Goal: Transaction & Acquisition: Register for event/course

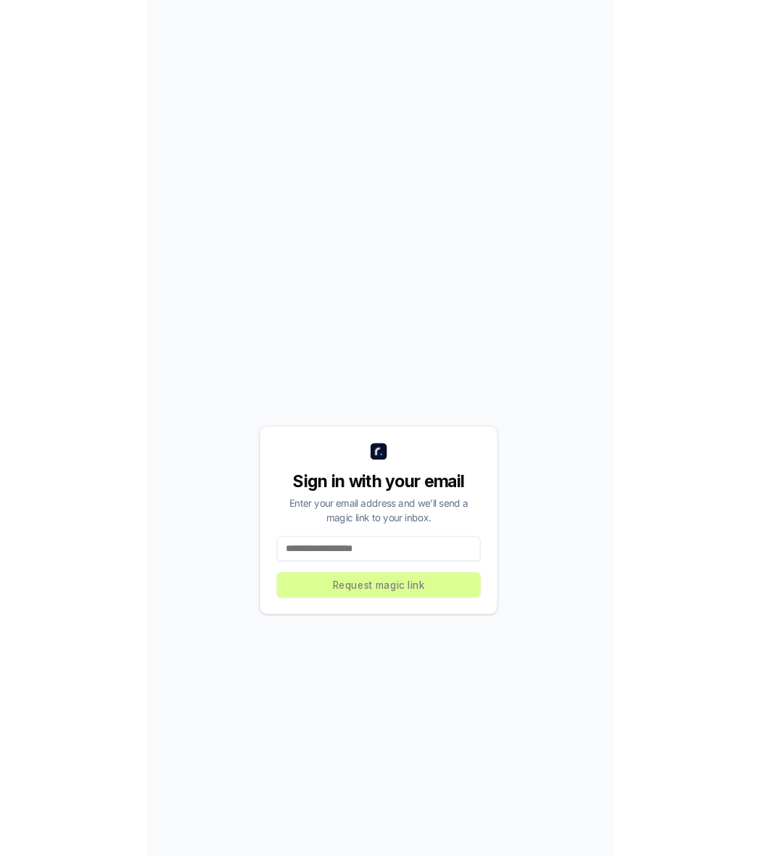
scroll to position [1, 0]
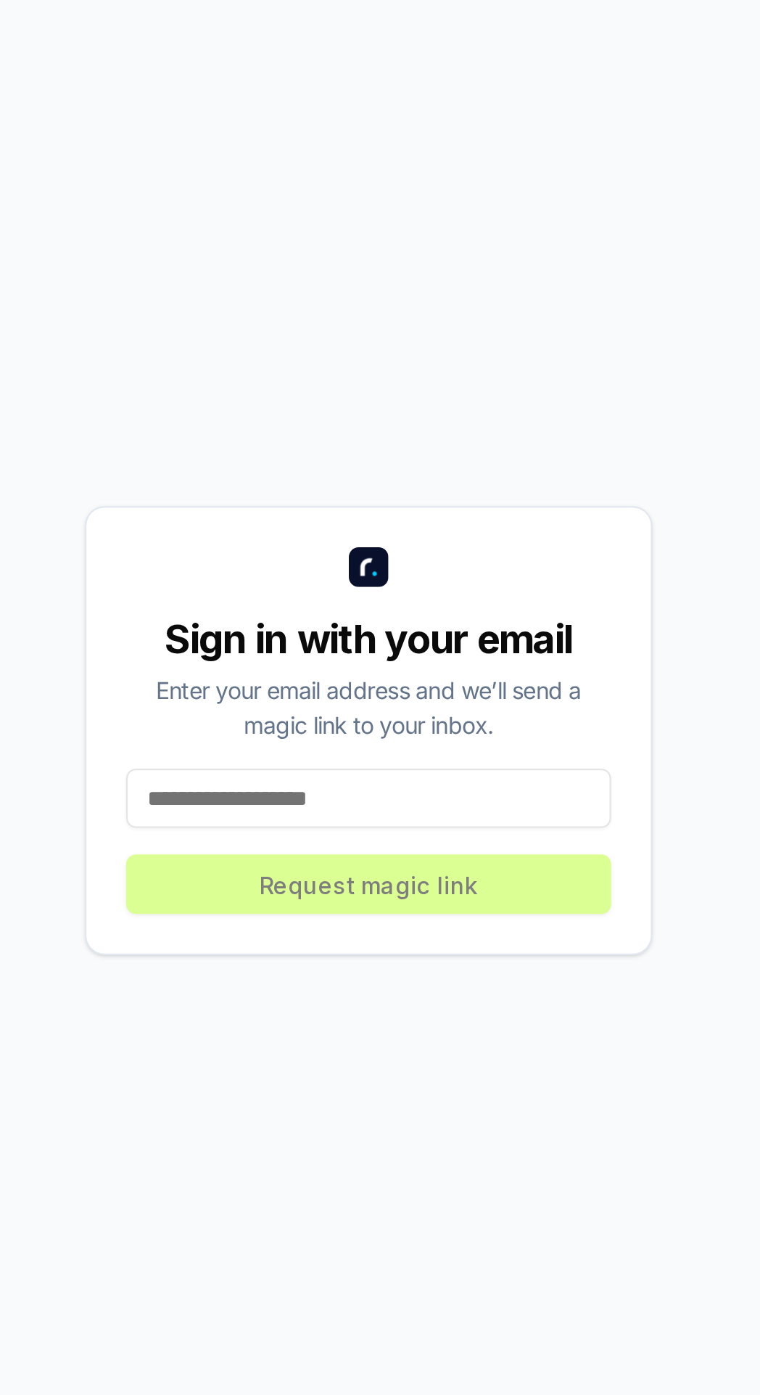
click at [303, 816] on input at bounding box center [380, 802] width 213 height 26
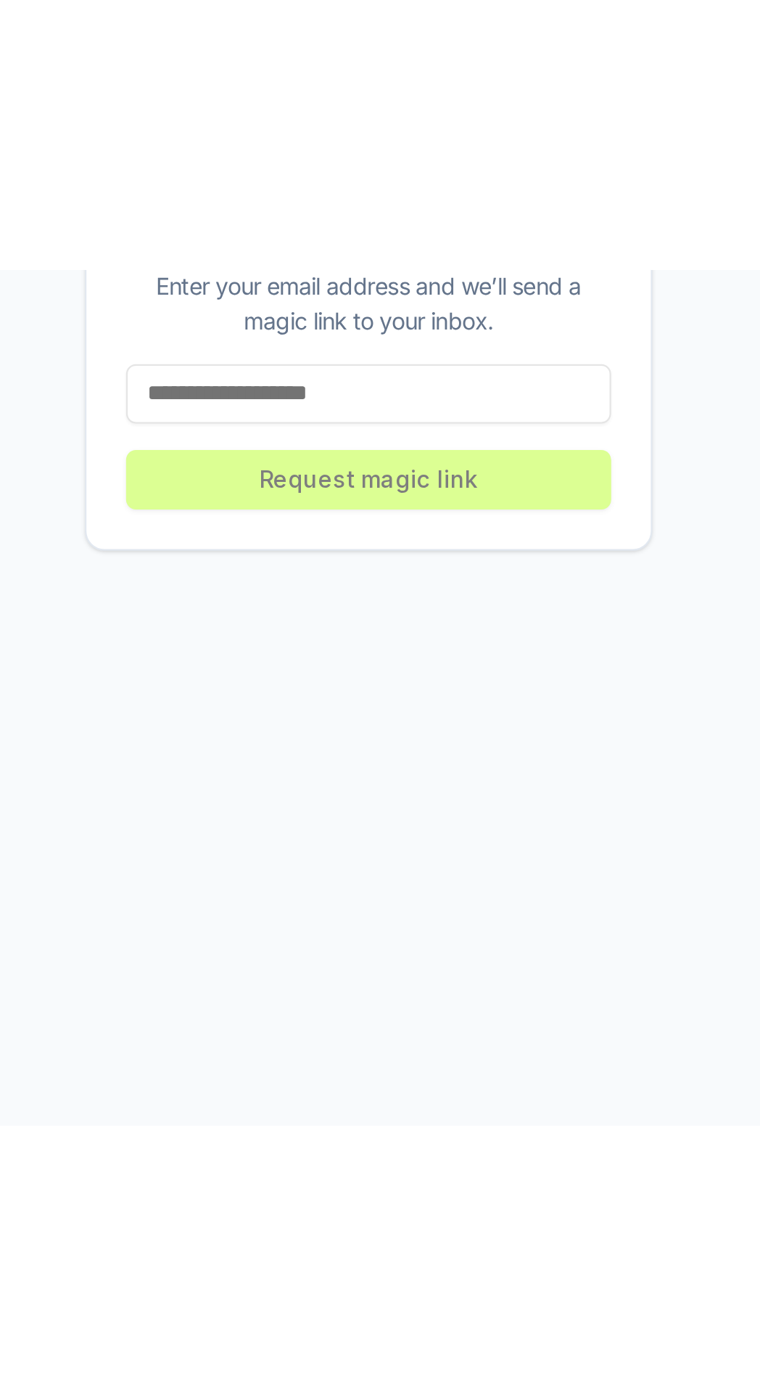
scroll to position [49, 0]
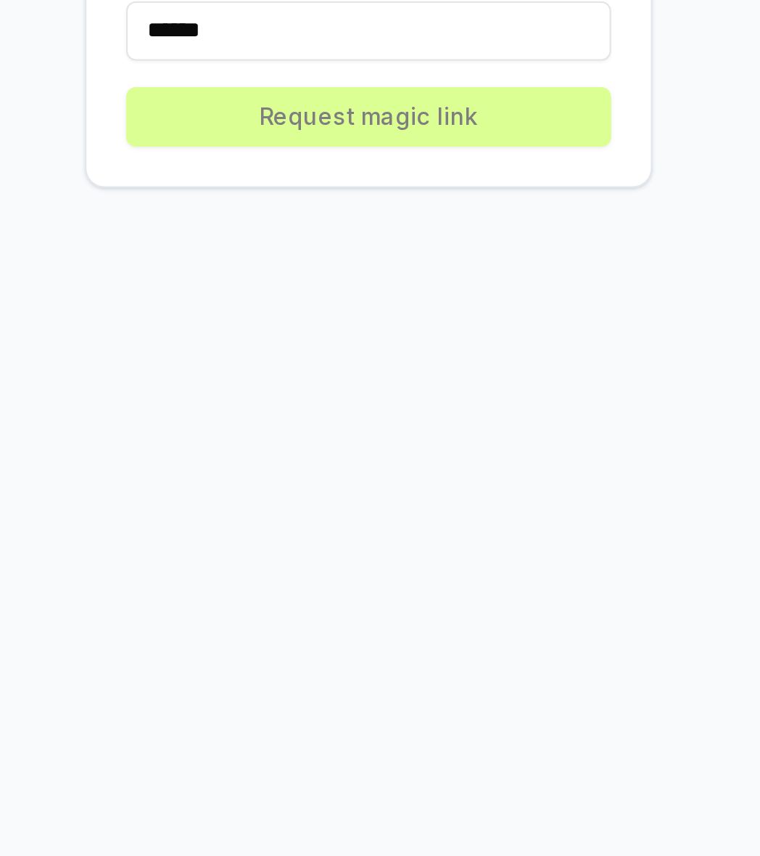
type input "**********"
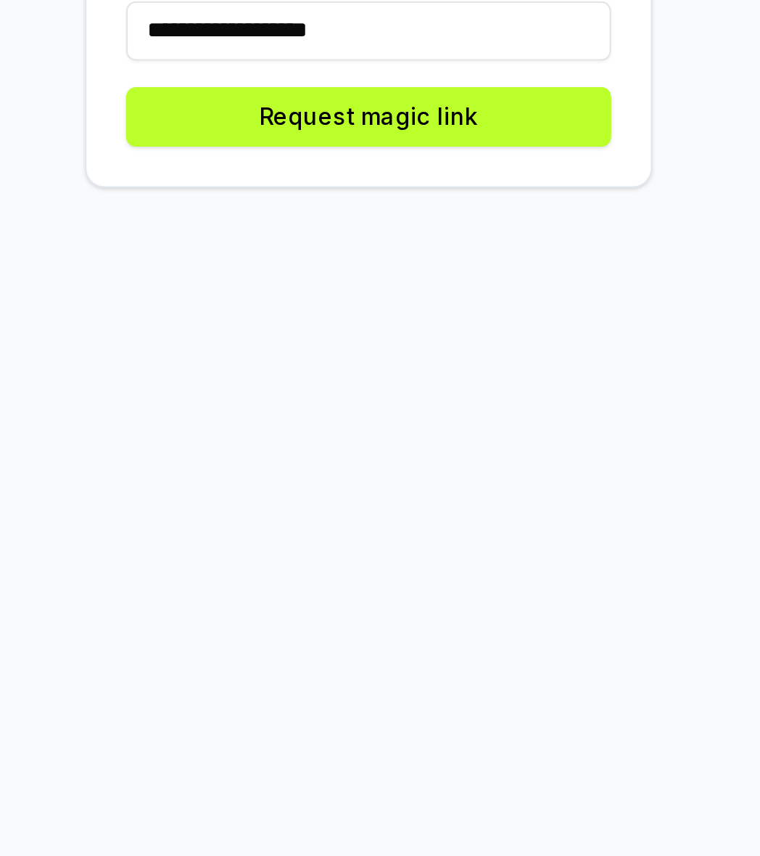
click at [414, 543] on button "Request magic link" at bounding box center [380, 530] width 213 height 26
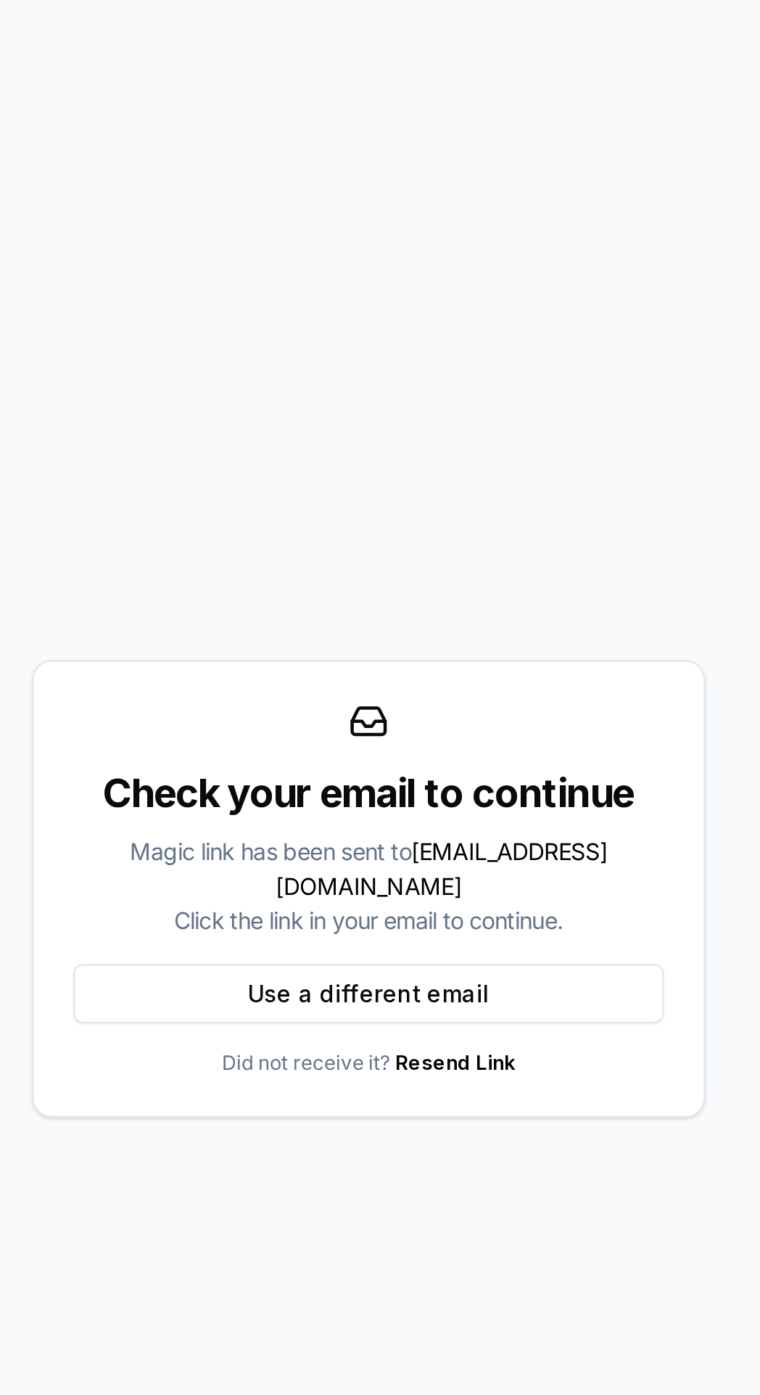
scroll to position [41, 0]
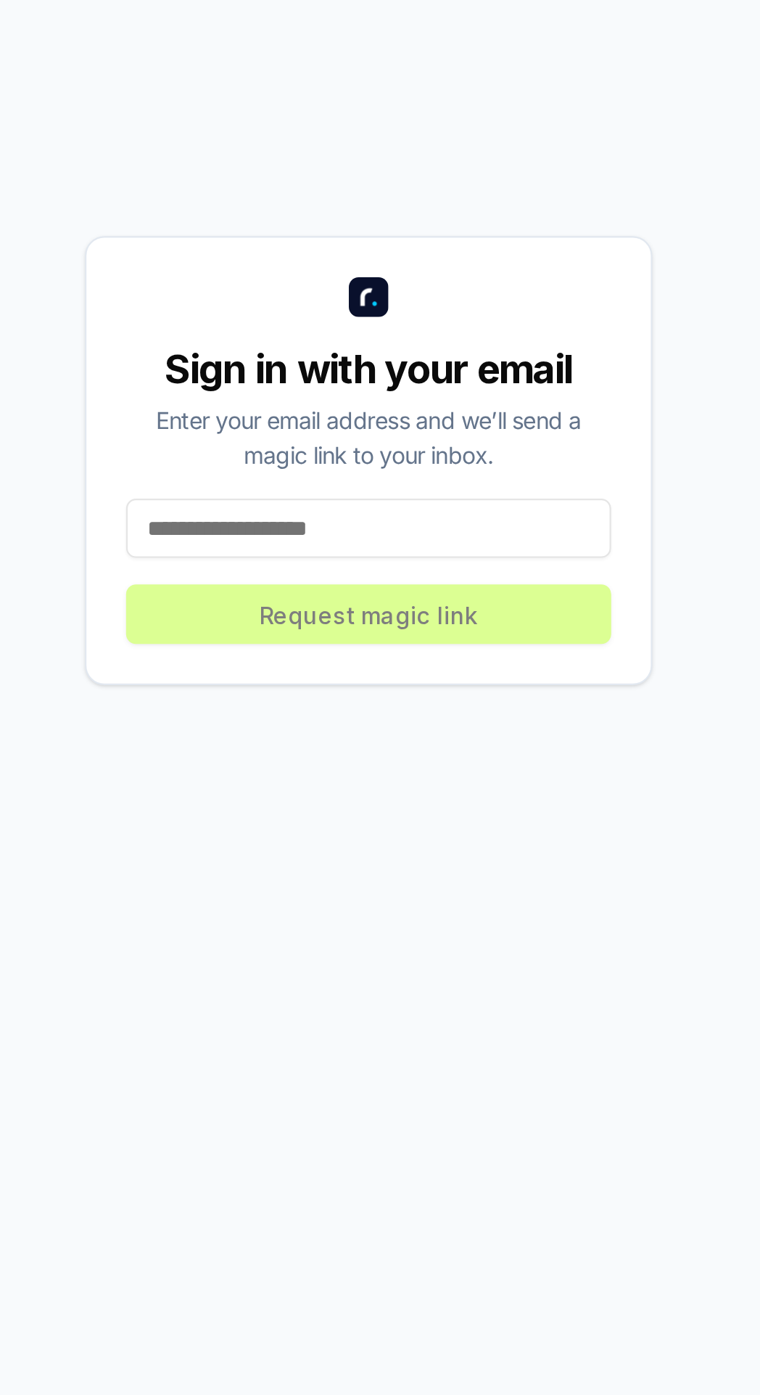
click at [307, 816] on input at bounding box center [380, 803] width 213 height 26
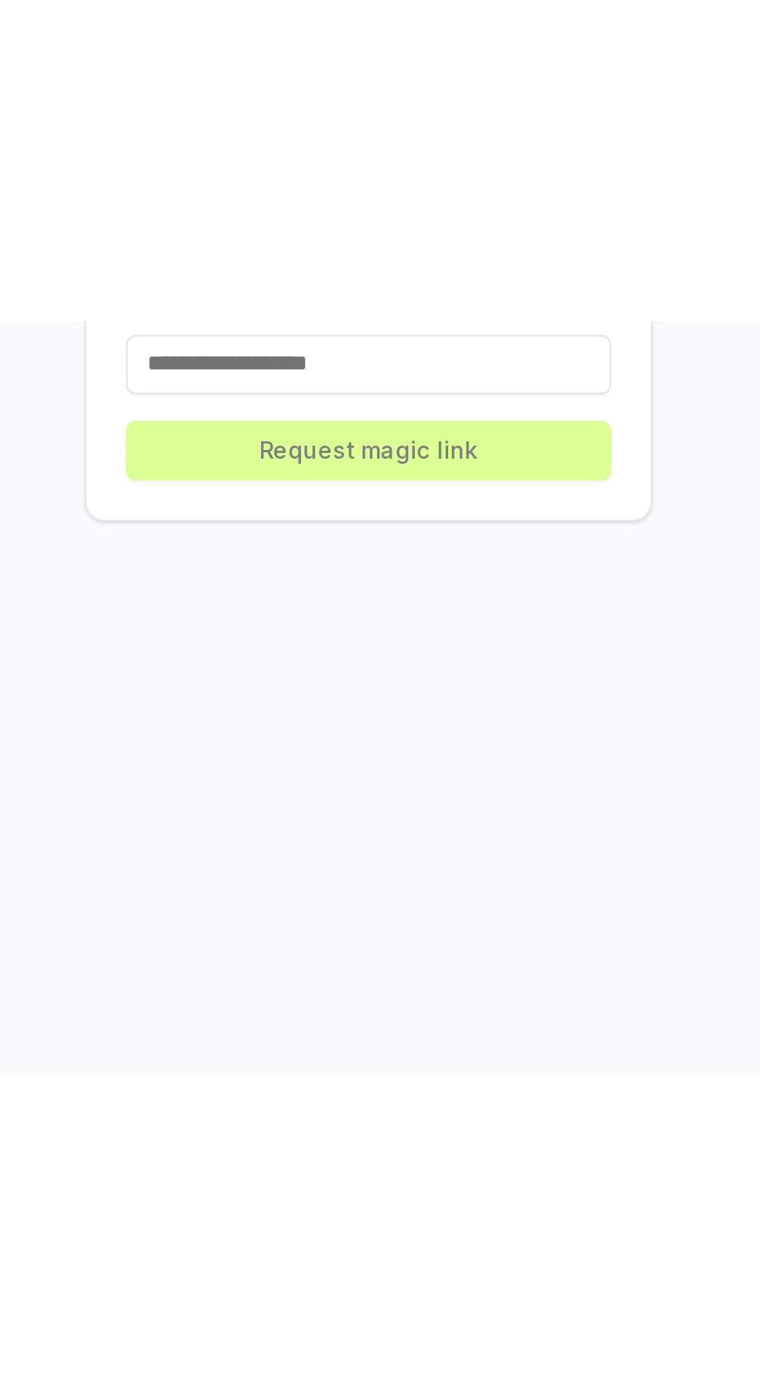
scroll to position [114, 0]
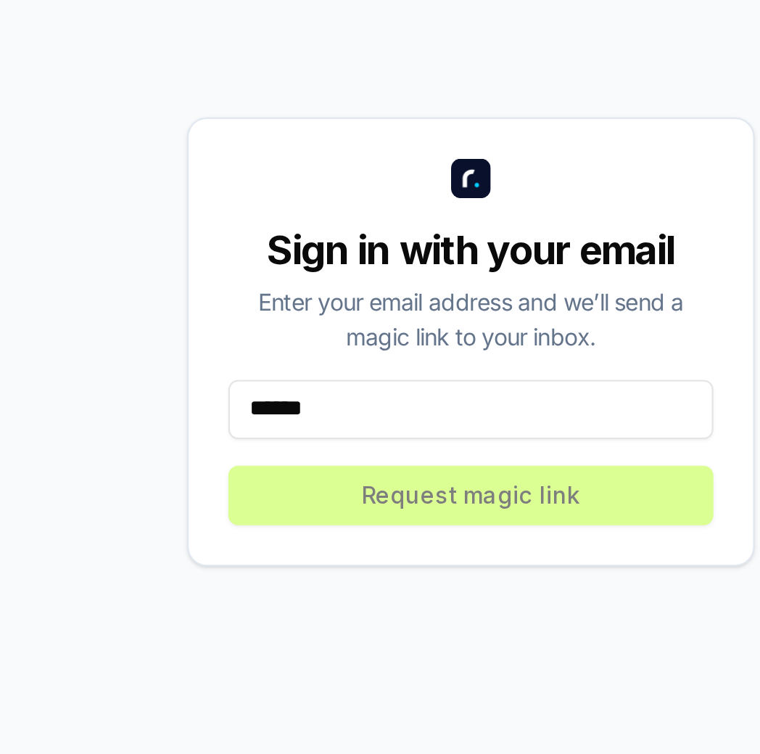
type input "**********"
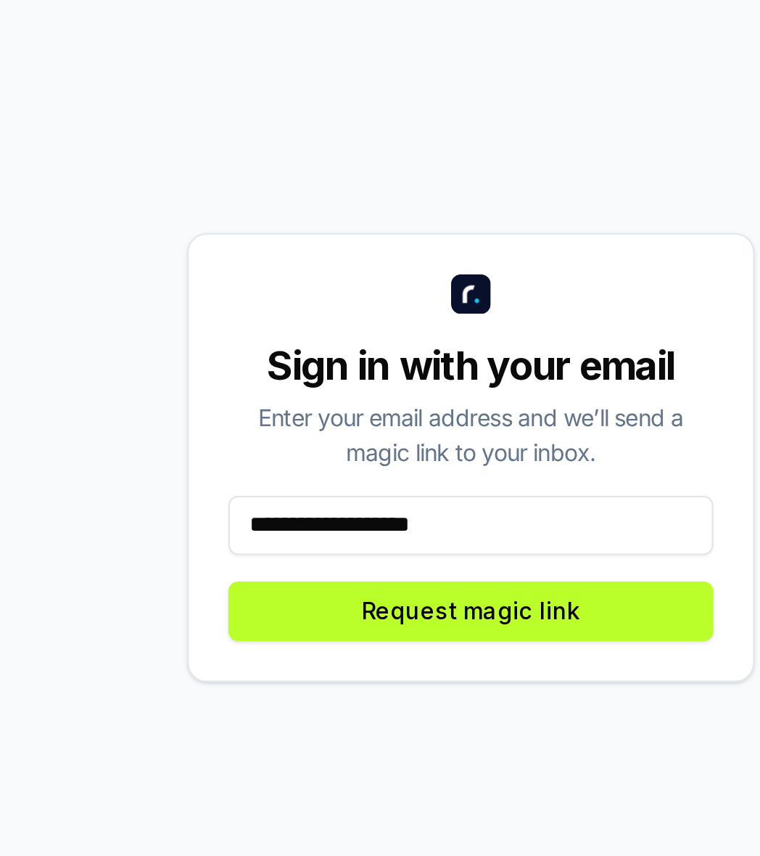
click at [337, 517] on button "Request magic link" at bounding box center [380, 530] width 213 height 26
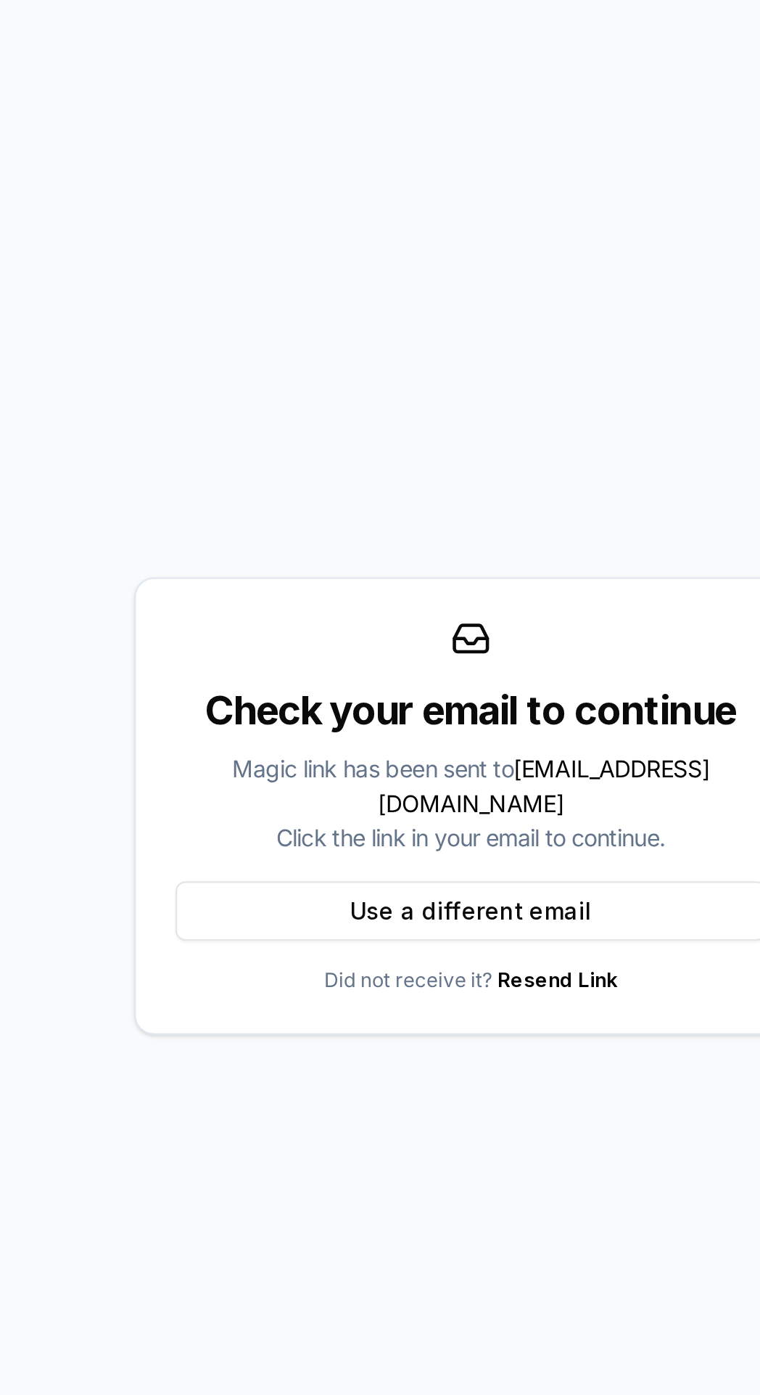
scroll to position [41, 0]
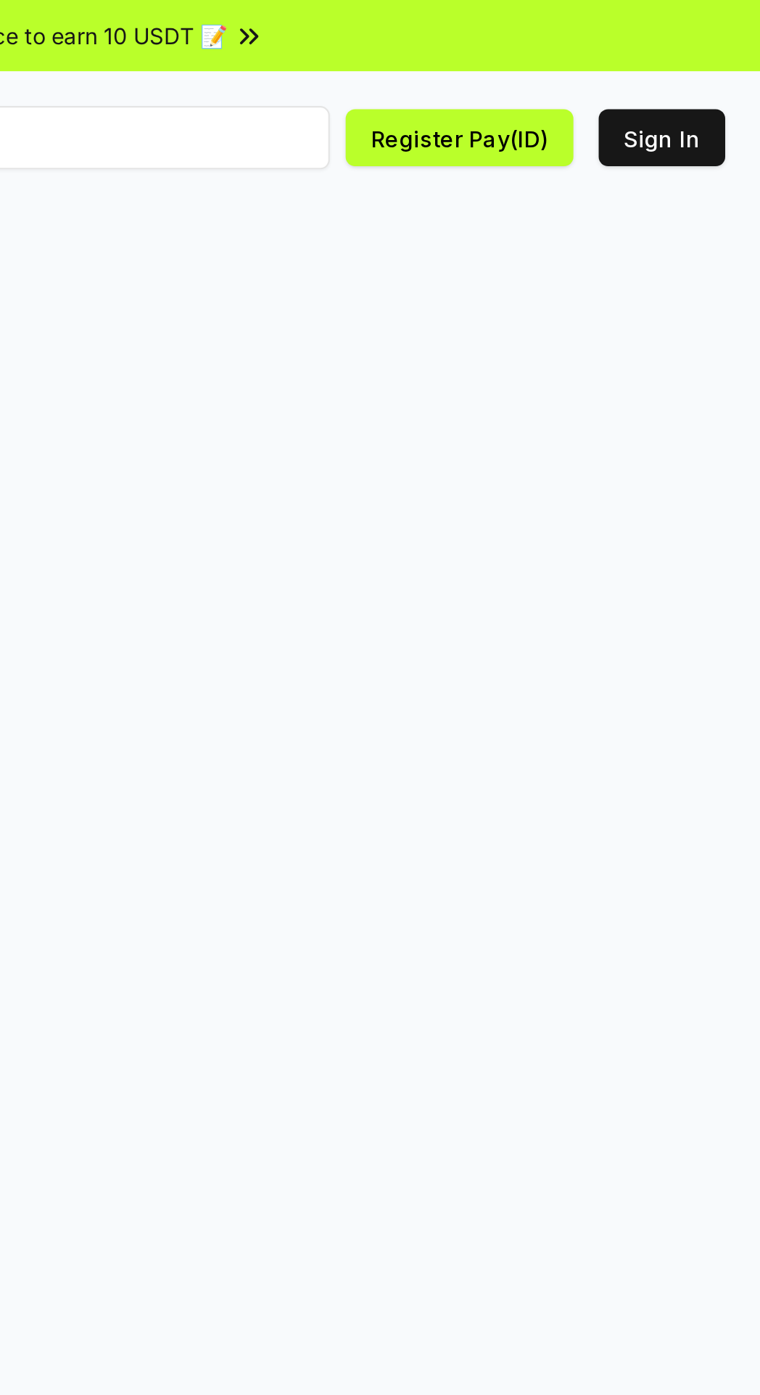
click at [644, 65] on button "Register Pay(ID)" at bounding box center [621, 63] width 104 height 26
click at [640, 65] on button "Register Pay(ID)" at bounding box center [621, 63] width 104 height 26
click at [626, 58] on button "Register Pay(ID)" at bounding box center [621, 63] width 104 height 26
click at [627, 58] on button "Register Pay(ID)" at bounding box center [621, 63] width 104 height 26
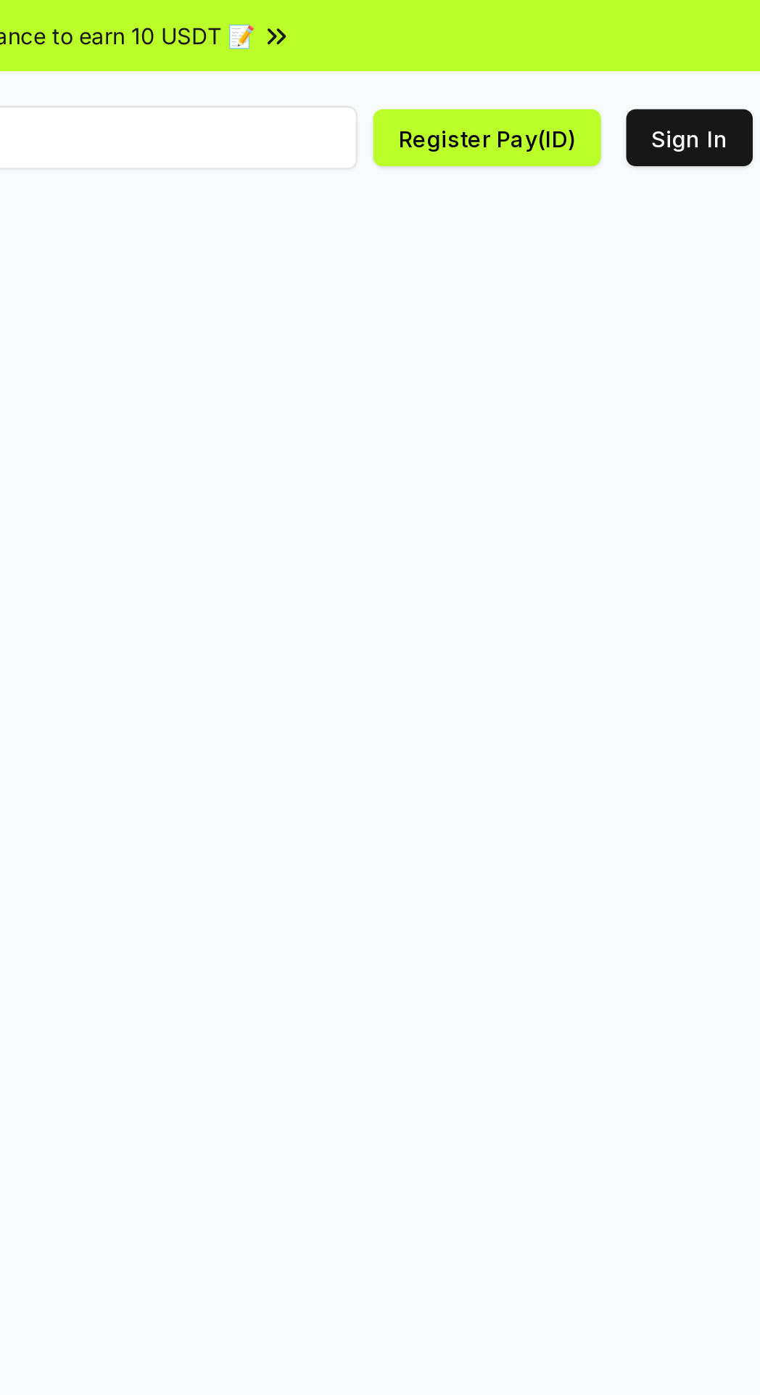
click at [633, 65] on button "Register Pay(ID)" at bounding box center [621, 63] width 104 height 26
click at [639, 59] on button "Register Pay(ID)" at bounding box center [621, 63] width 104 height 26
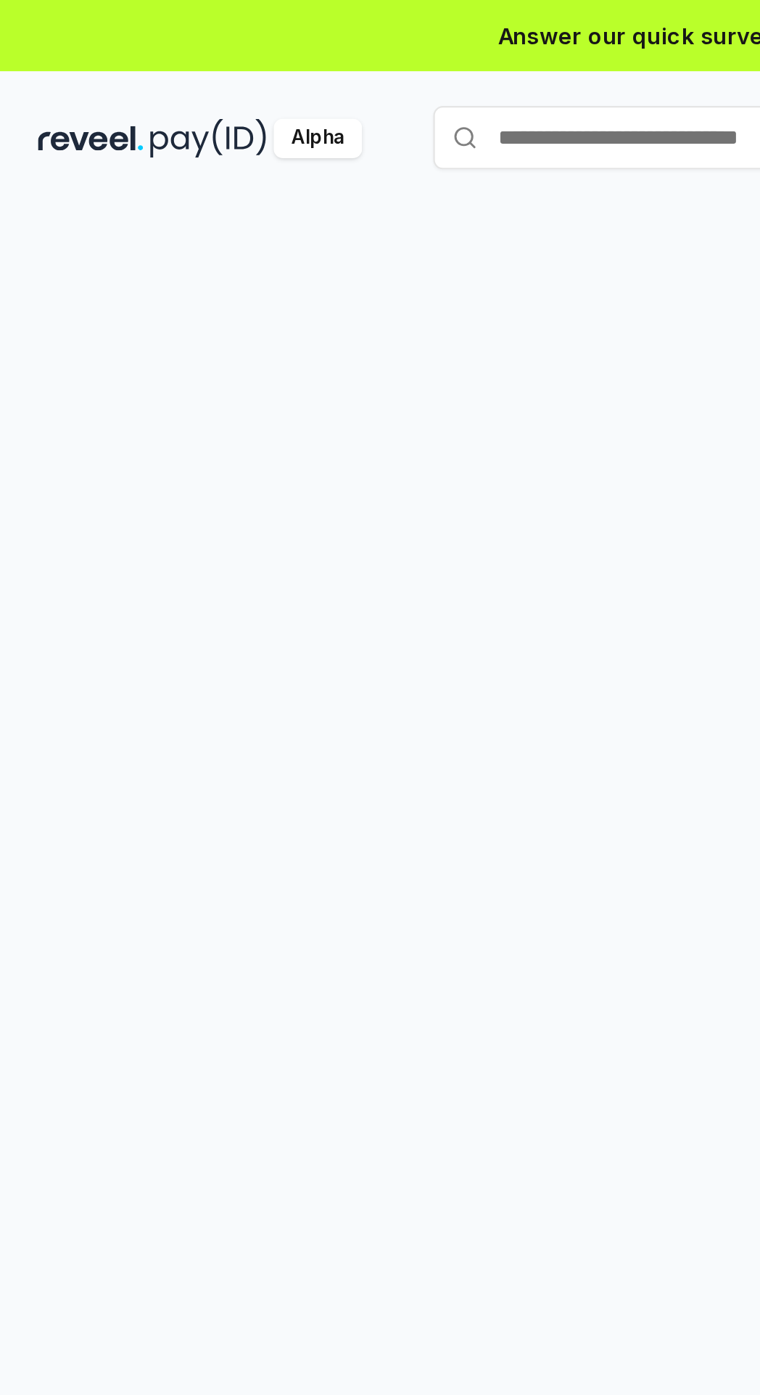
click at [155, 62] on div "Alpha" at bounding box center [146, 63] width 41 height 18
click at [136, 65] on div "Alpha" at bounding box center [146, 63] width 41 height 18
click at [147, 63] on div "Alpha" at bounding box center [146, 63] width 41 height 18
click at [136, 62] on div "Alpha" at bounding box center [146, 63] width 41 height 18
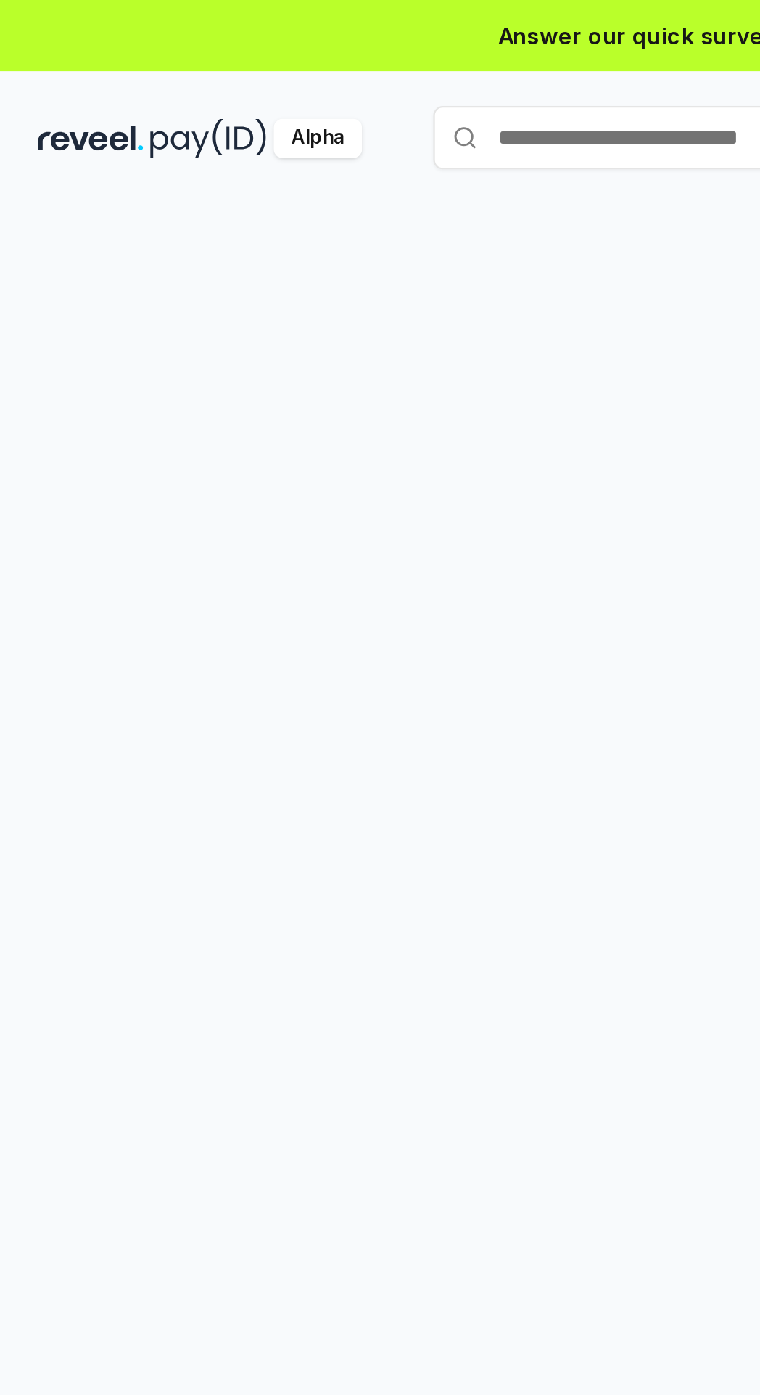
click at [136, 62] on div "Alpha" at bounding box center [146, 63] width 41 height 18
click at [134, 61] on div "Alpha" at bounding box center [146, 63] width 41 height 18
click at [25, 57] on img at bounding box center [41, 63] width 49 height 18
click at [85, 68] on img at bounding box center [96, 63] width 54 height 18
click at [148, 67] on div "Alpha" at bounding box center [146, 63] width 41 height 18
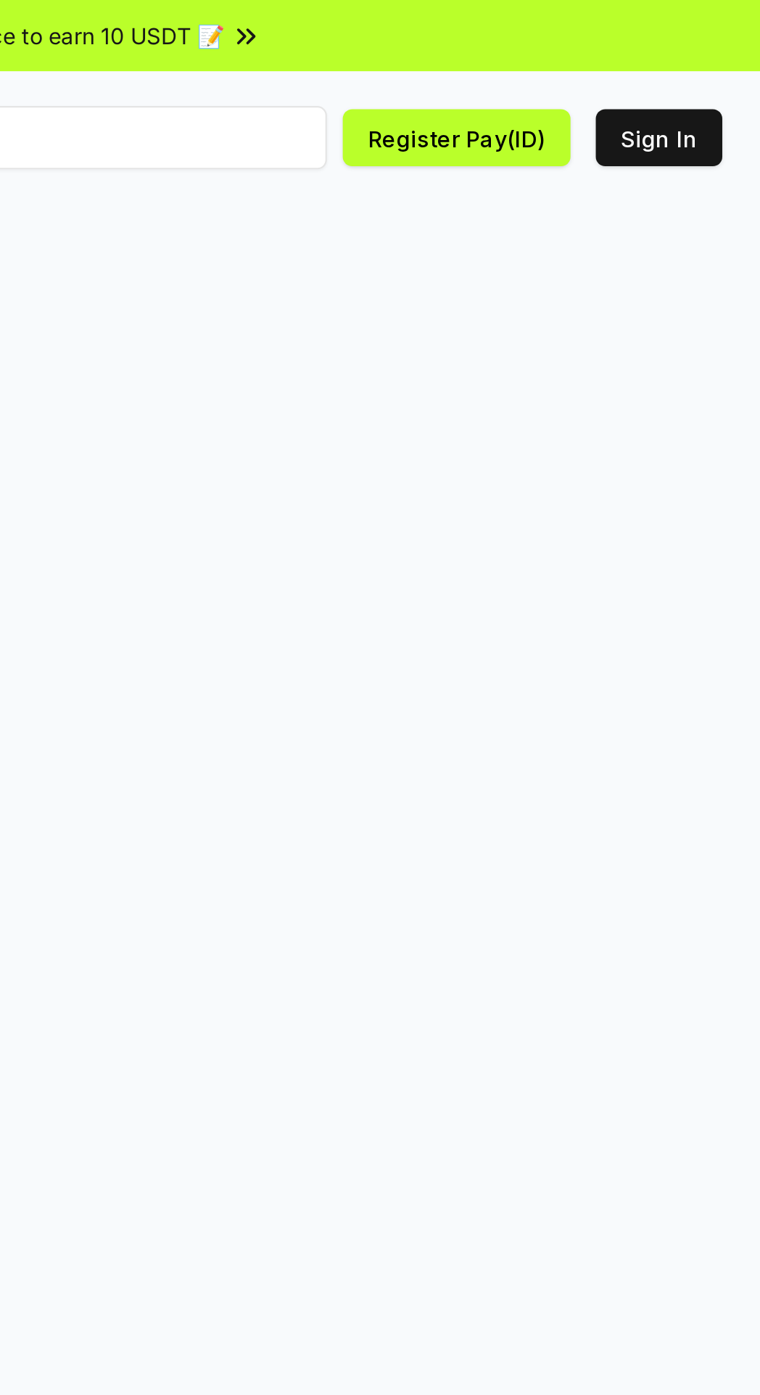
click at [709, 60] on button "Sign In" at bounding box center [714, 63] width 58 height 26
click at [636, 68] on button "Register Pay(ID)" at bounding box center [621, 63] width 104 height 26
click at [641, 57] on button "Register Pay(ID)" at bounding box center [621, 63] width 104 height 26
click at [621, 62] on button "Register Pay(ID)" at bounding box center [621, 63] width 104 height 26
click at [623, 60] on button "Register Pay(ID)" at bounding box center [621, 63] width 104 height 26
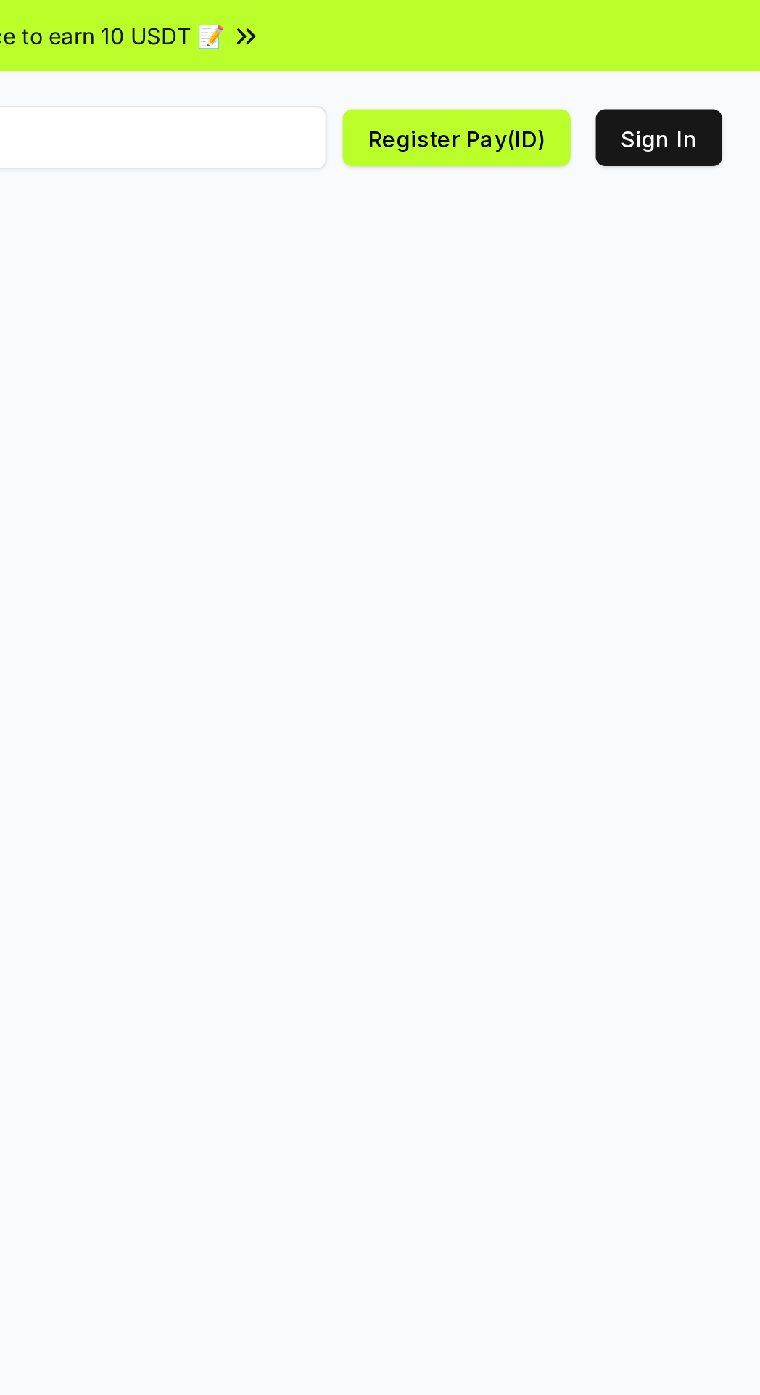
click at [622, 61] on button "Register Pay(ID)" at bounding box center [621, 63] width 104 height 26
click at [588, 58] on button "Register Pay(ID)" at bounding box center [621, 63] width 104 height 26
click at [599, 63] on button "Register Pay(ID)" at bounding box center [621, 63] width 104 height 26
click at [604, 67] on button "Register Pay(ID)" at bounding box center [621, 63] width 104 height 26
click at [618, 67] on button "Register Pay(ID)" at bounding box center [621, 63] width 104 height 26
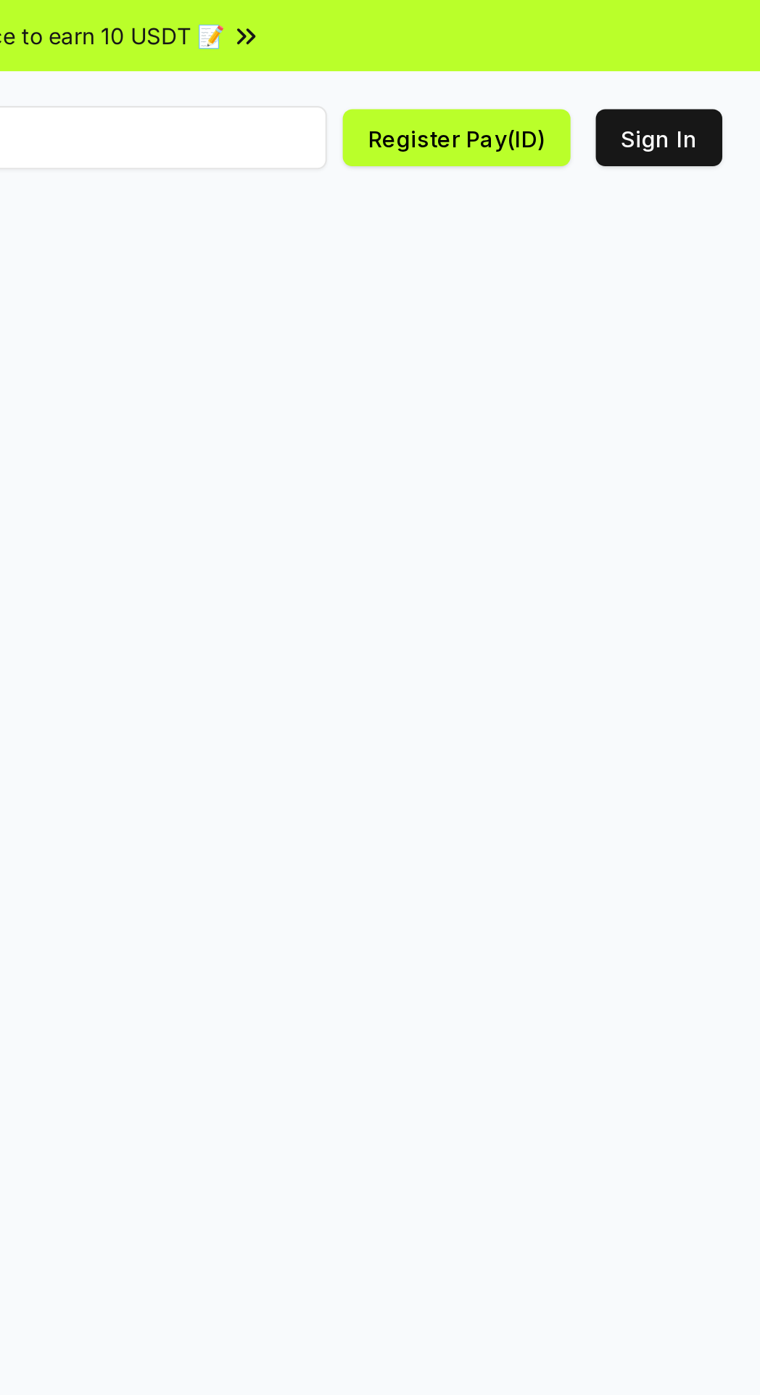
click at [525, 20] on icon at bounding box center [524, 16] width 15 height 15
click at [633, 63] on button "Register Pay(ID)" at bounding box center [621, 63] width 104 height 26
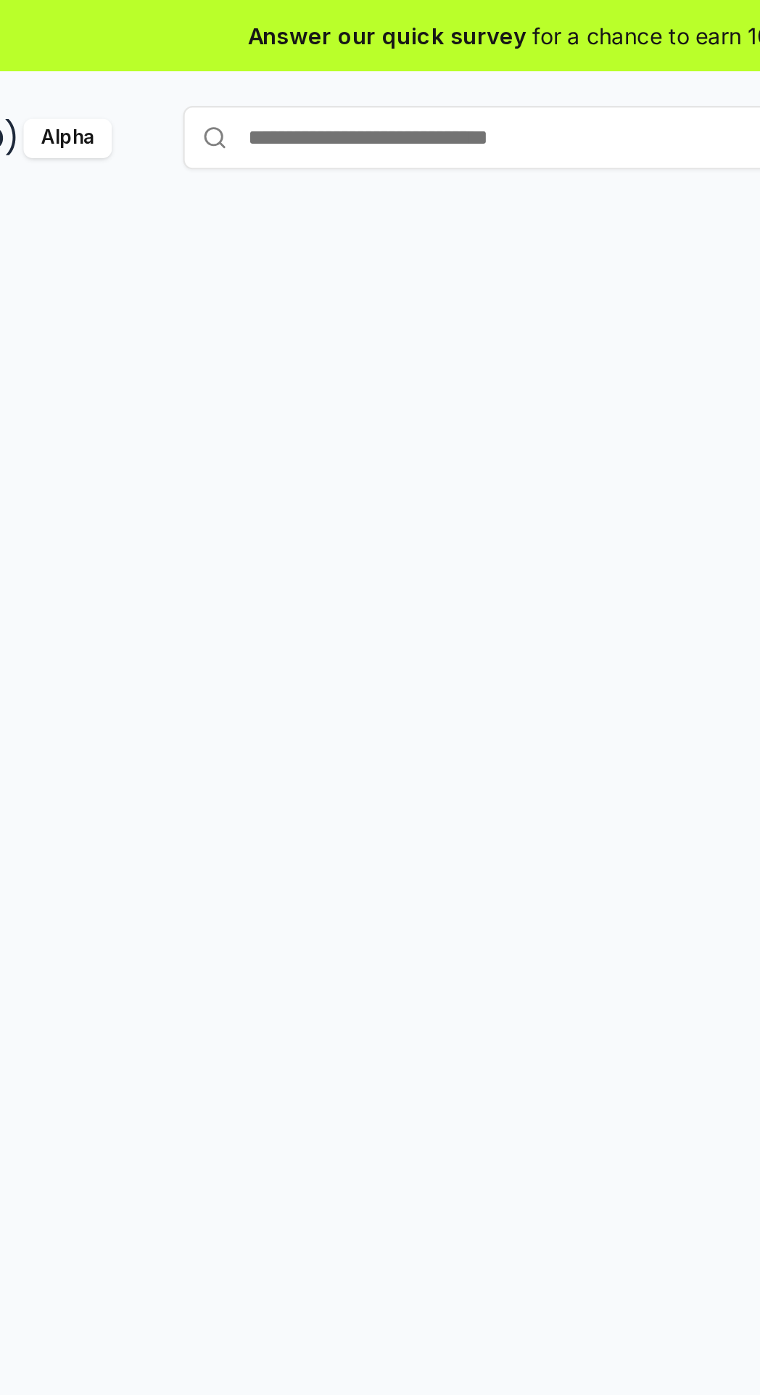
click at [364, 66] on input "text" at bounding box center [380, 63] width 363 height 29
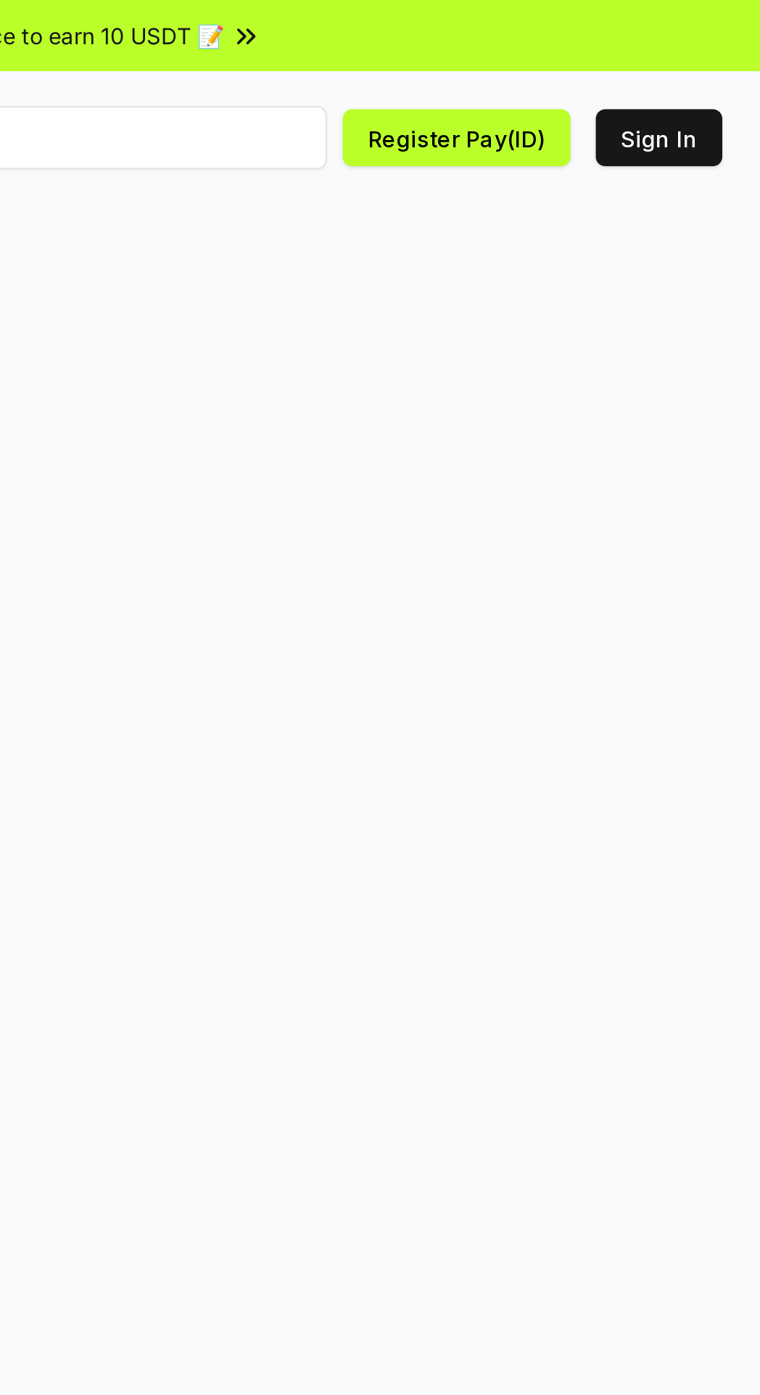
click at [614, 65] on button "Register Pay(ID)" at bounding box center [621, 63] width 104 height 26
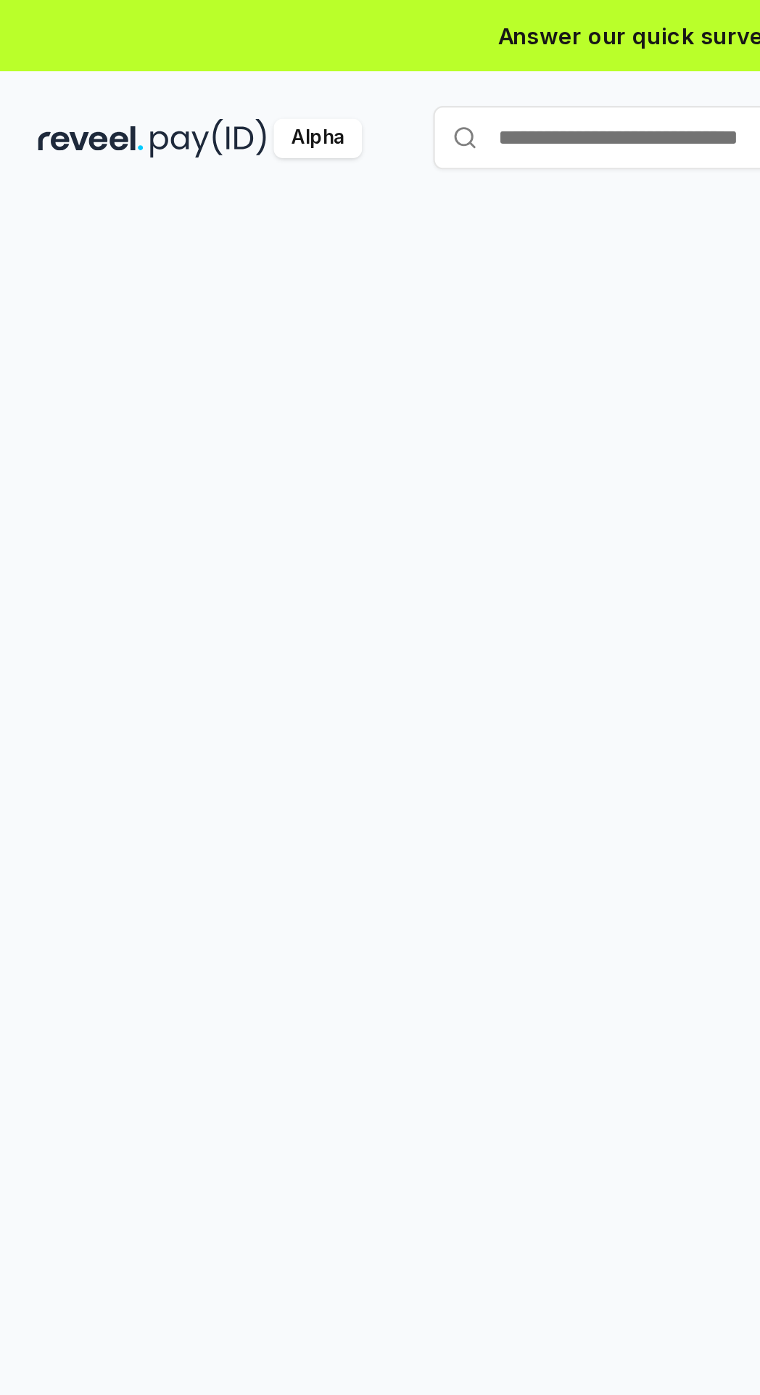
click at [146, 70] on div "Alpha" at bounding box center [146, 63] width 41 height 18
click at [148, 65] on div "Alpha" at bounding box center [146, 63] width 41 height 18
click at [147, 65] on div "Alpha" at bounding box center [146, 63] width 41 height 18
click at [140, 65] on div "Alpha" at bounding box center [146, 63] width 41 height 18
click at [94, 82] on div "Sign in with your email Enter your email address and we’ll send a magic link to…" at bounding box center [380, 759] width 760 height 1354
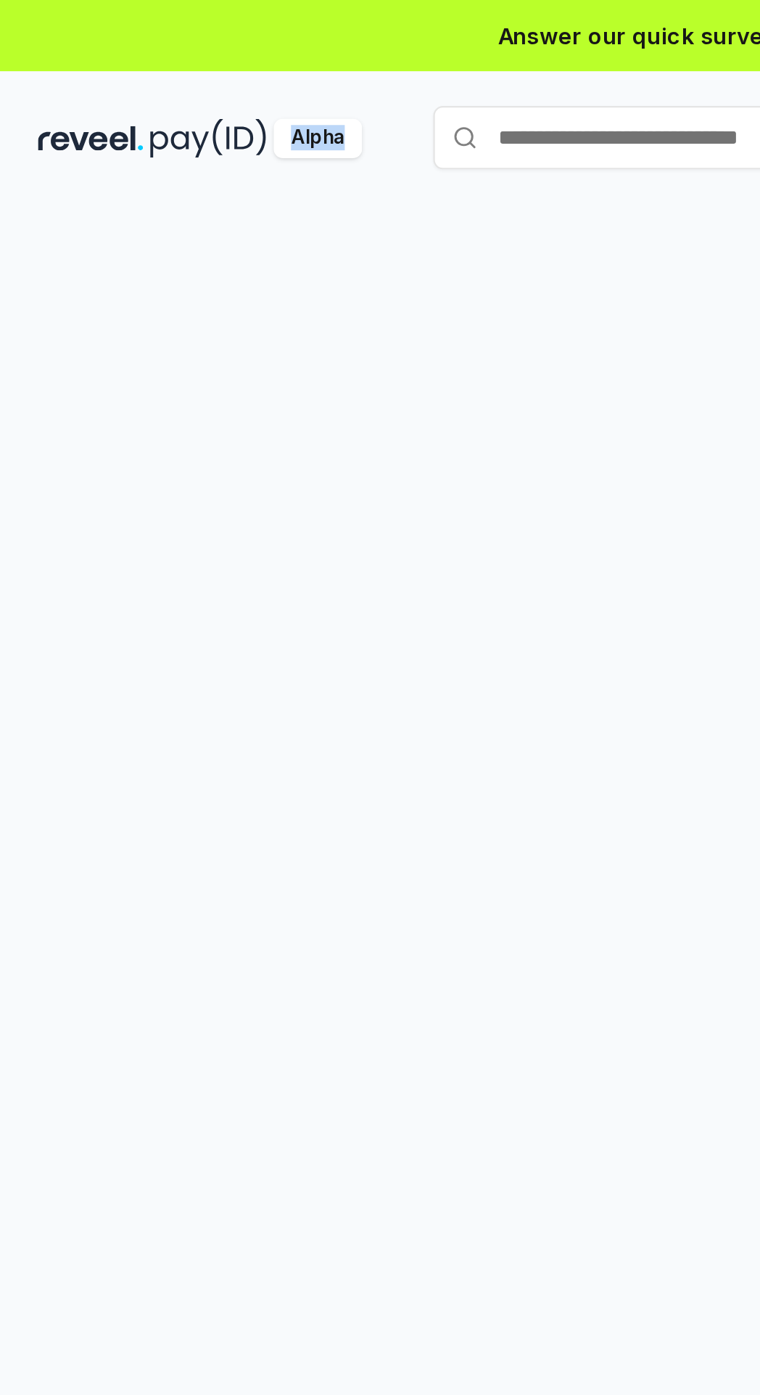
click at [144, 66] on div "Alpha" at bounding box center [146, 63] width 41 height 18
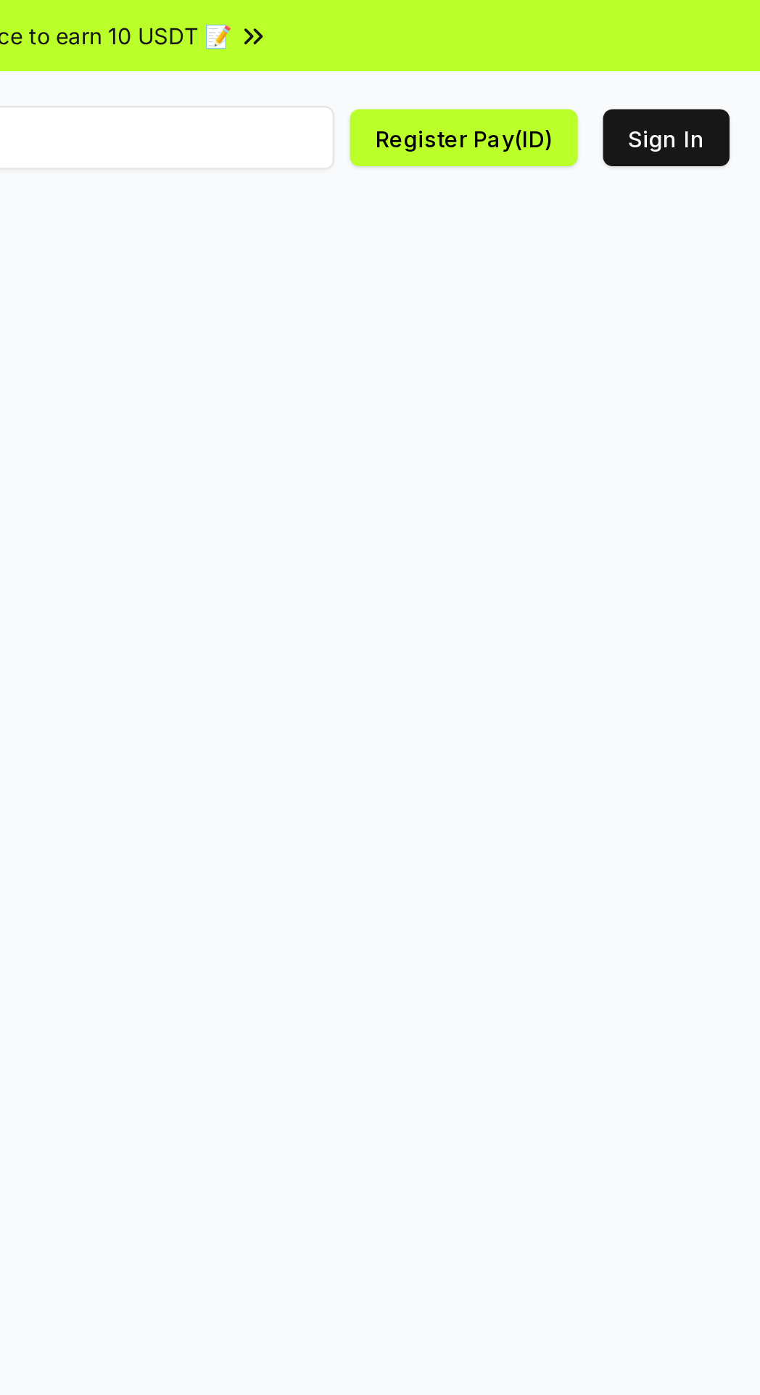
click at [721, 59] on button "Sign In" at bounding box center [714, 63] width 58 height 26
click at [713, 60] on button "Sign In" at bounding box center [714, 63] width 58 height 26
